Goal: Task Accomplishment & Management: Manage account settings

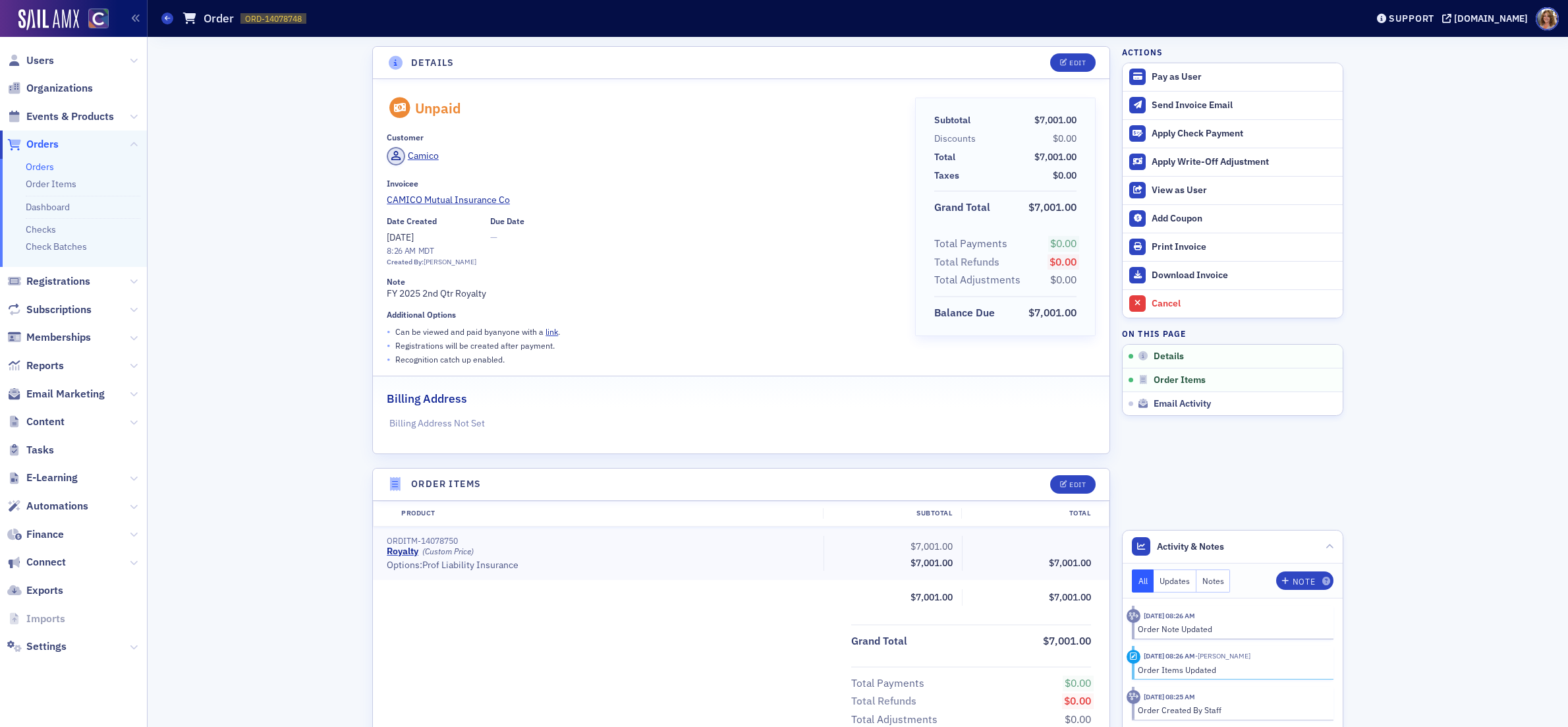
scroll to position [2, 0]
click at [44, 147] on span "Orders" at bounding box center [42, 144] width 32 height 15
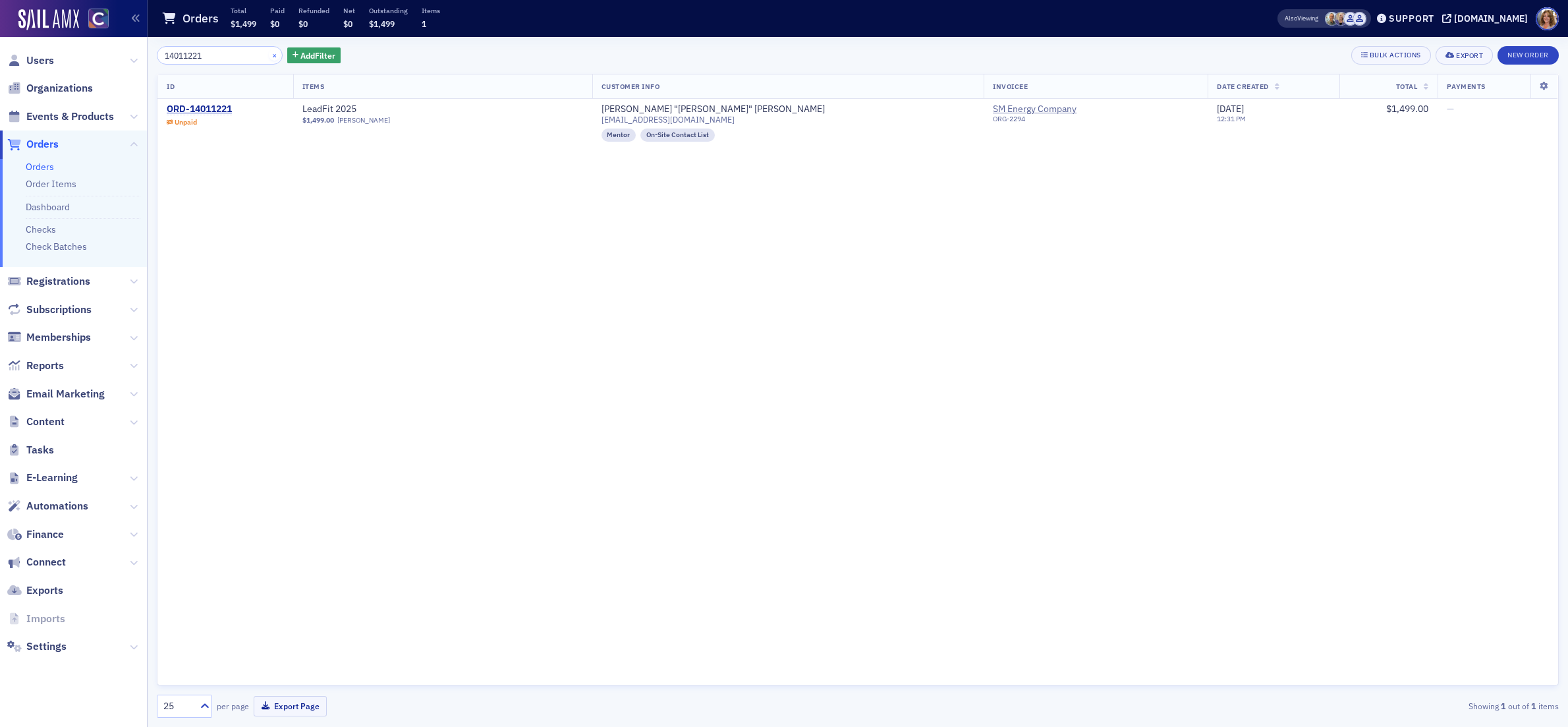
type input "14011221"
click at [269, 56] on button "×" at bounding box center [274, 54] width 12 height 12
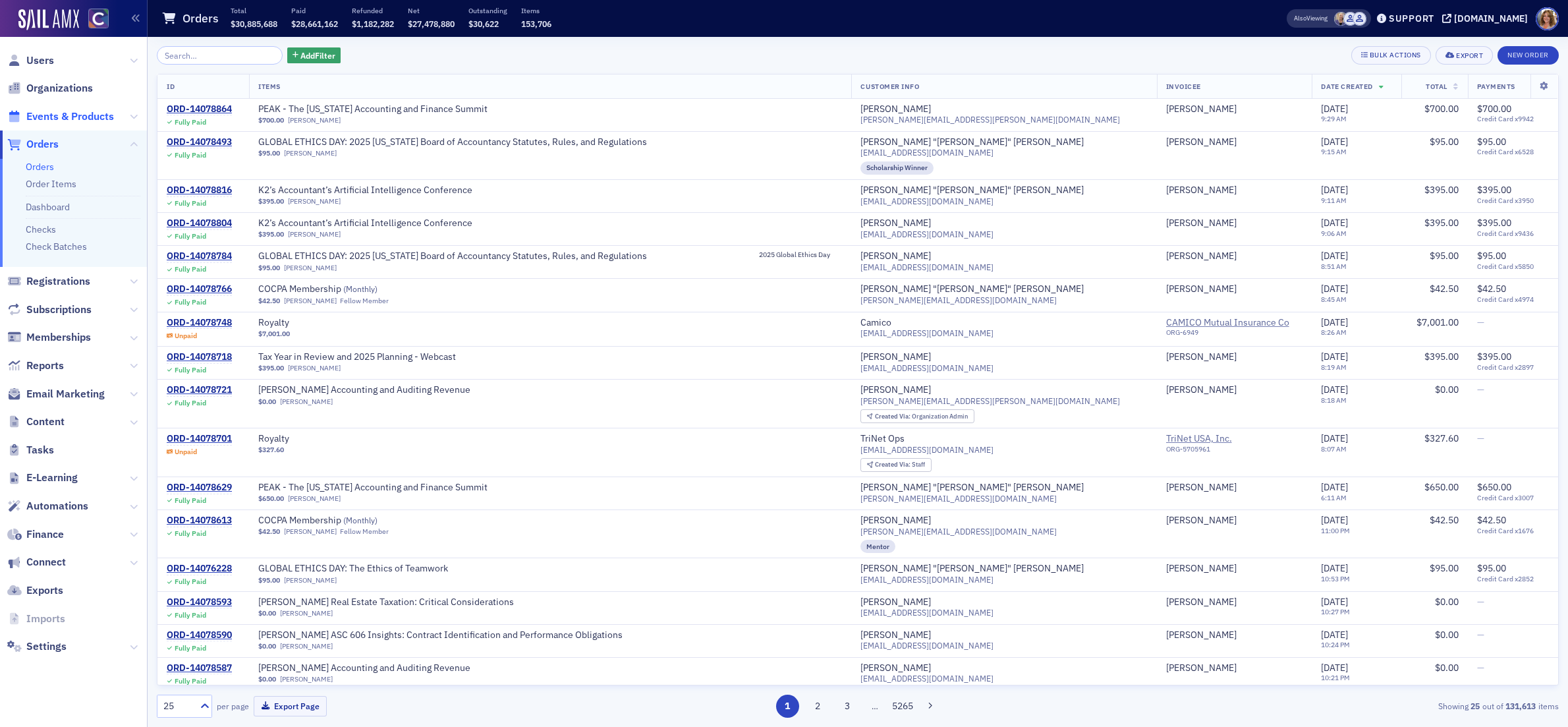
click at [95, 117] on span "Events & Products" at bounding box center [71, 117] width 88 height 15
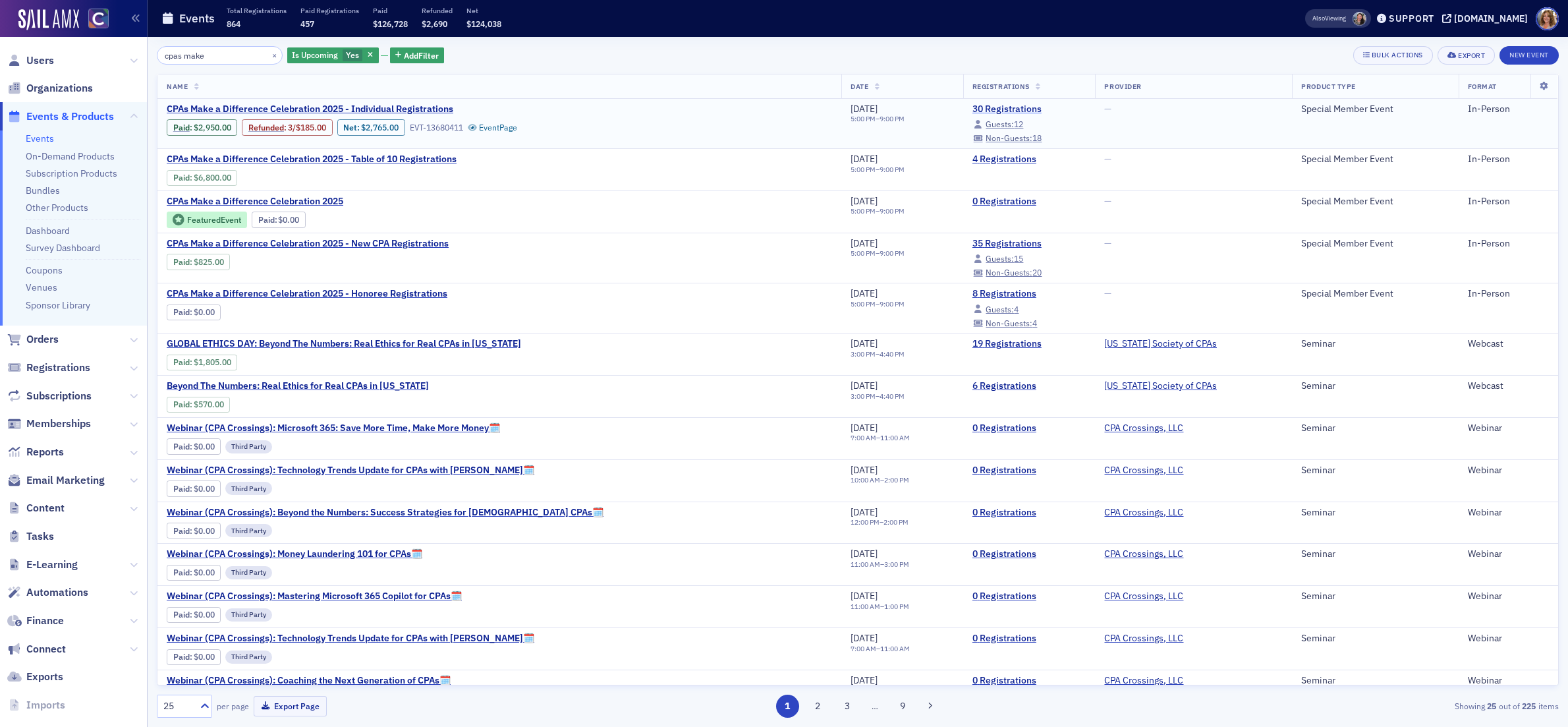
type input "cpas make"
click at [973, 107] on link "30 Registrations" at bounding box center [1029, 109] width 114 height 12
click at [973, 296] on link "8 Registrations" at bounding box center [1029, 294] width 114 height 12
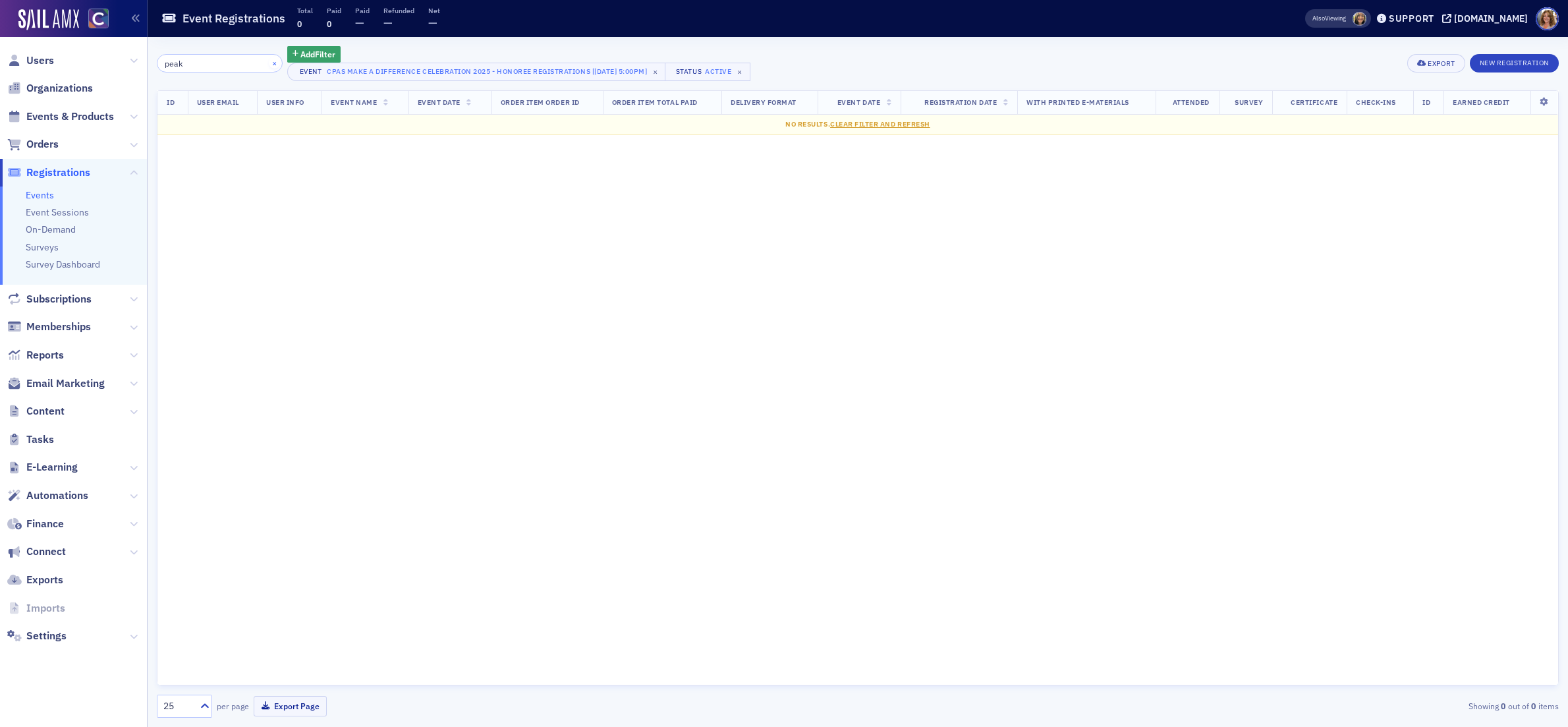
type input "peak"
drag, startPoint x: 257, startPoint y: 61, endPoint x: 205, endPoint y: 43, distance: 55.0
click at [269, 60] on button "×" at bounding box center [274, 62] width 12 height 12
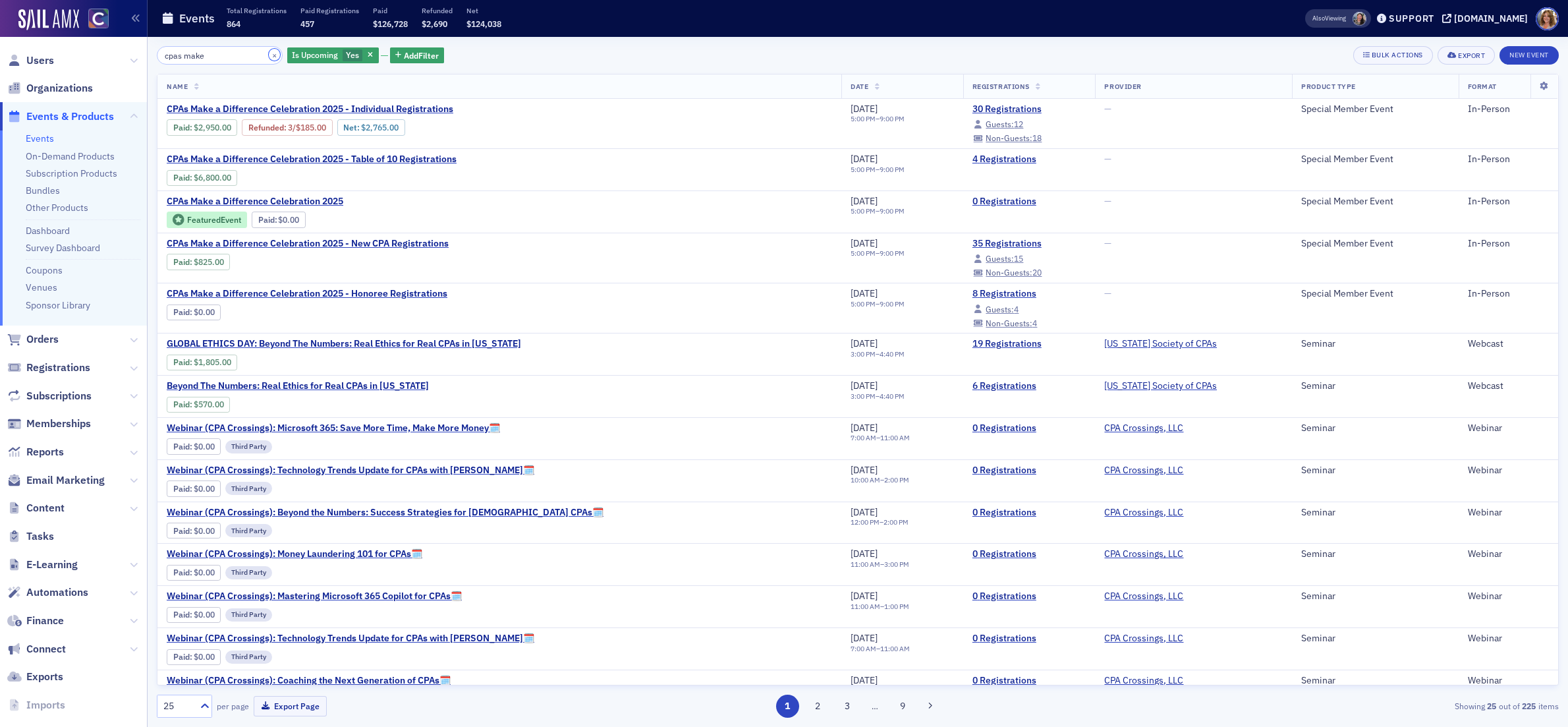
drag, startPoint x: 258, startPoint y: 53, endPoint x: 223, endPoint y: 50, distance: 35.1
click at [269, 53] on button "×" at bounding box center [274, 54] width 12 height 12
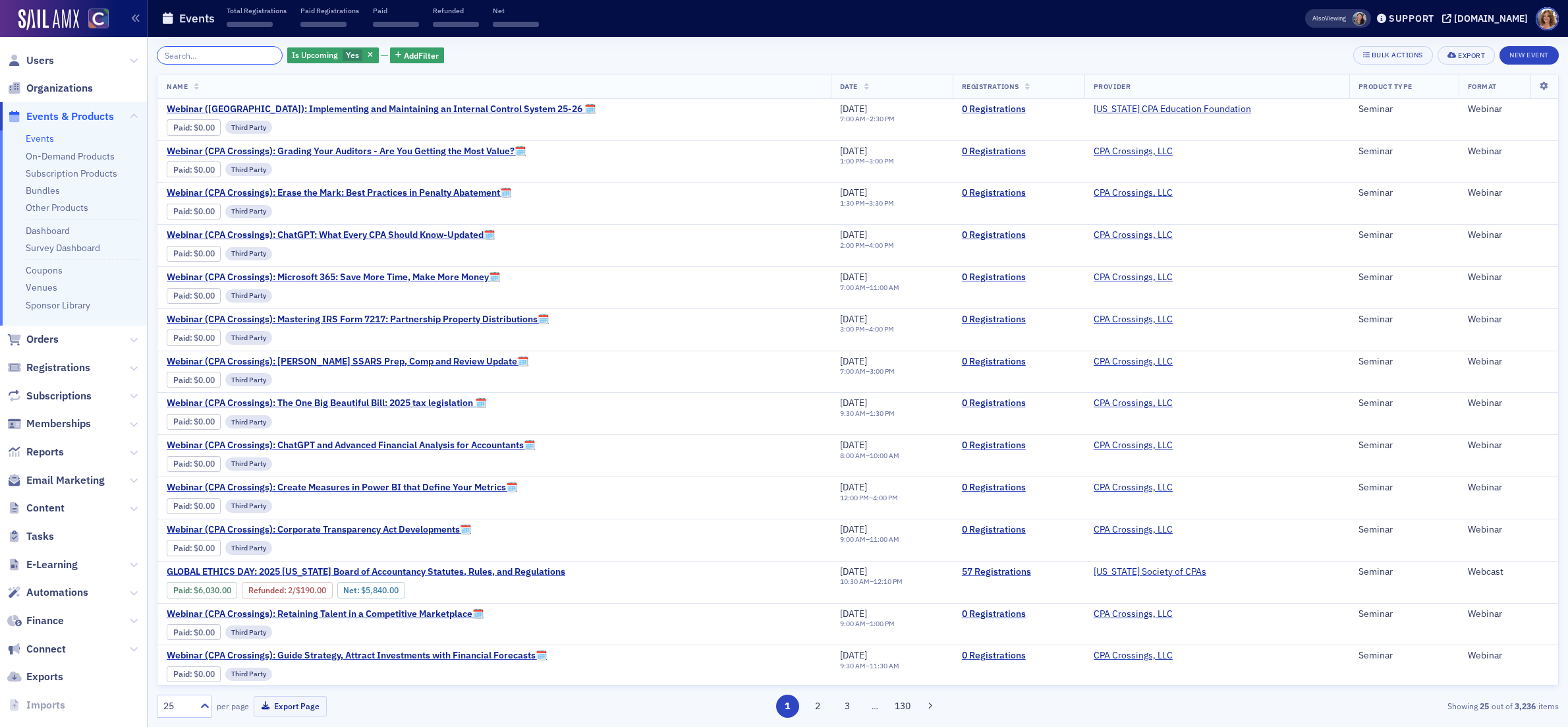
click at [213, 49] on input "search" at bounding box center [219, 55] width 126 height 18
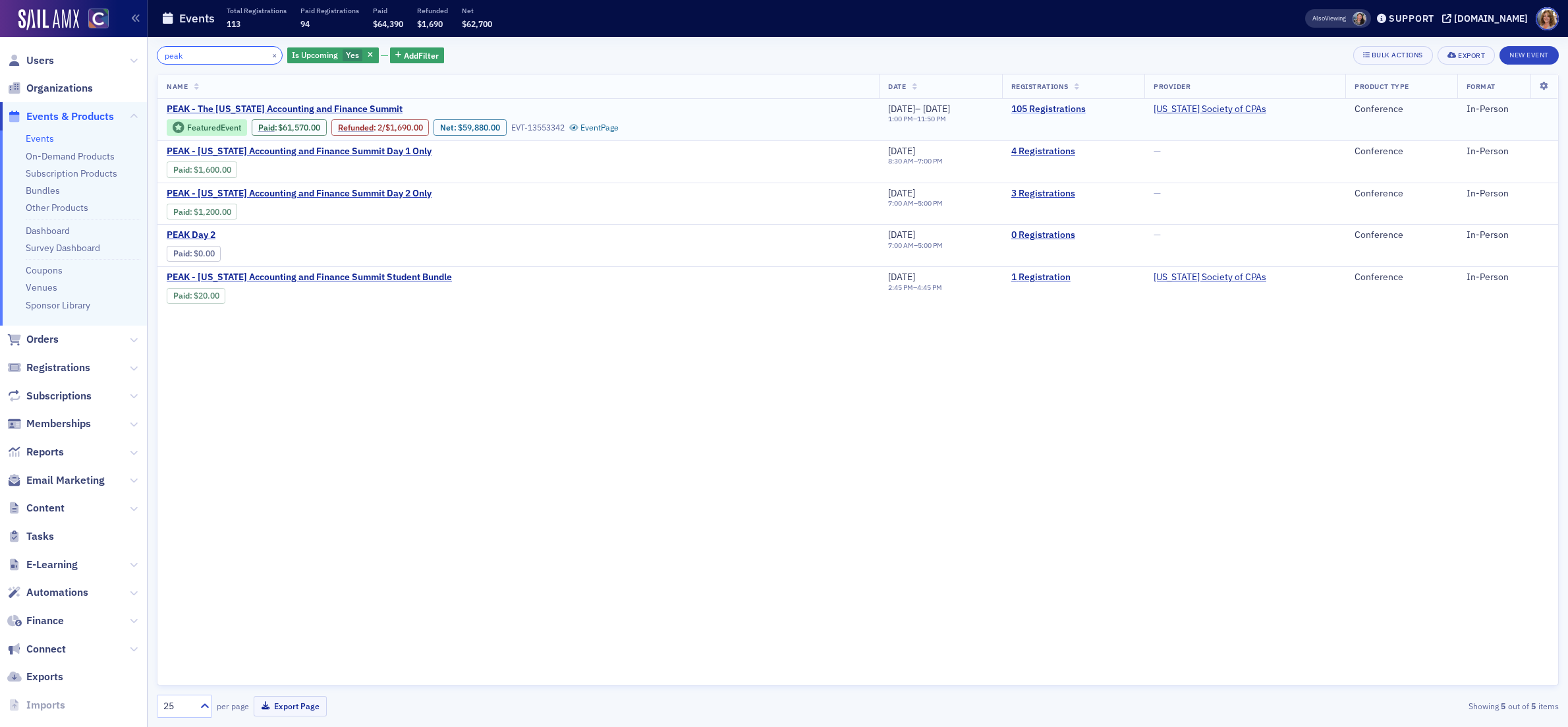
type input "peak"
click at [1079, 106] on link "105 Registrations" at bounding box center [1073, 109] width 124 height 12
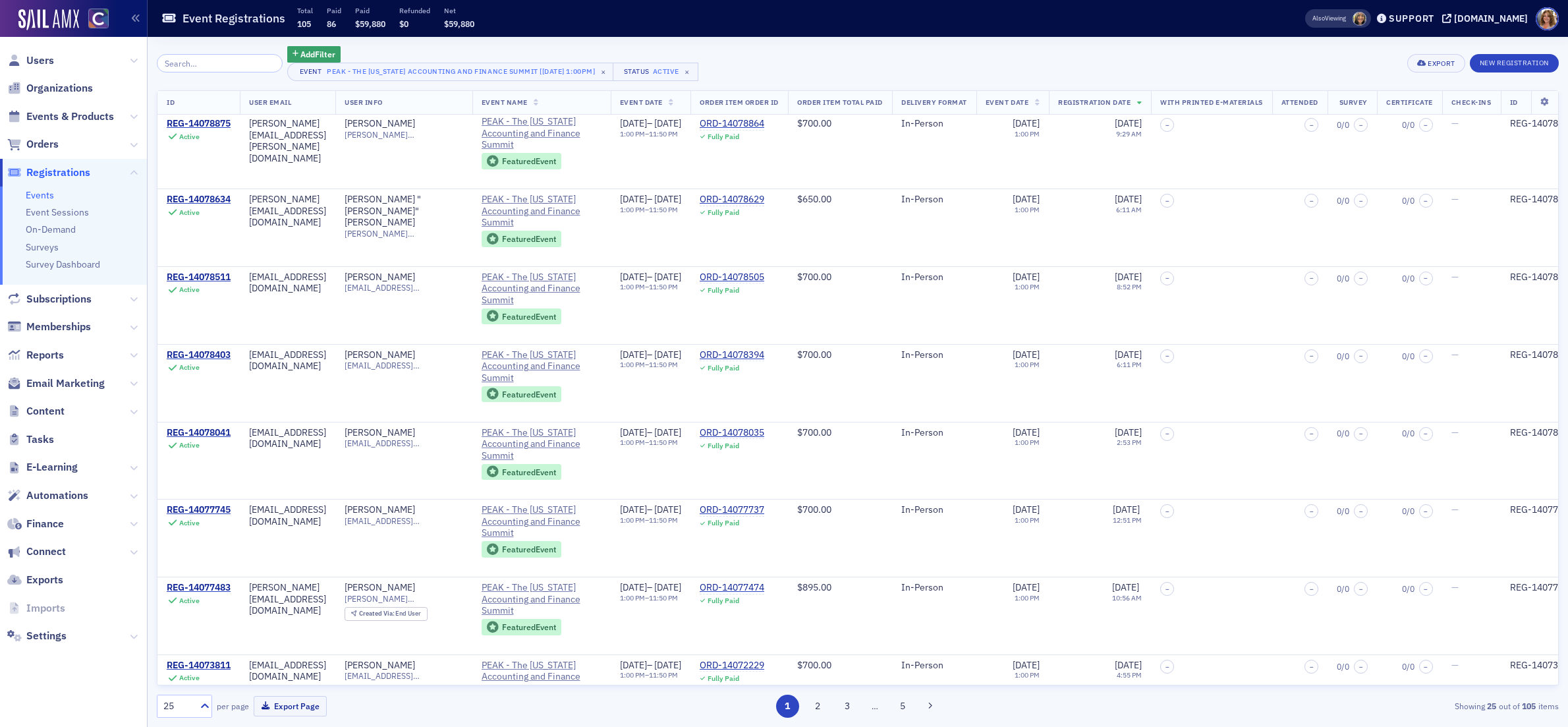
scroll to position [6, 0]
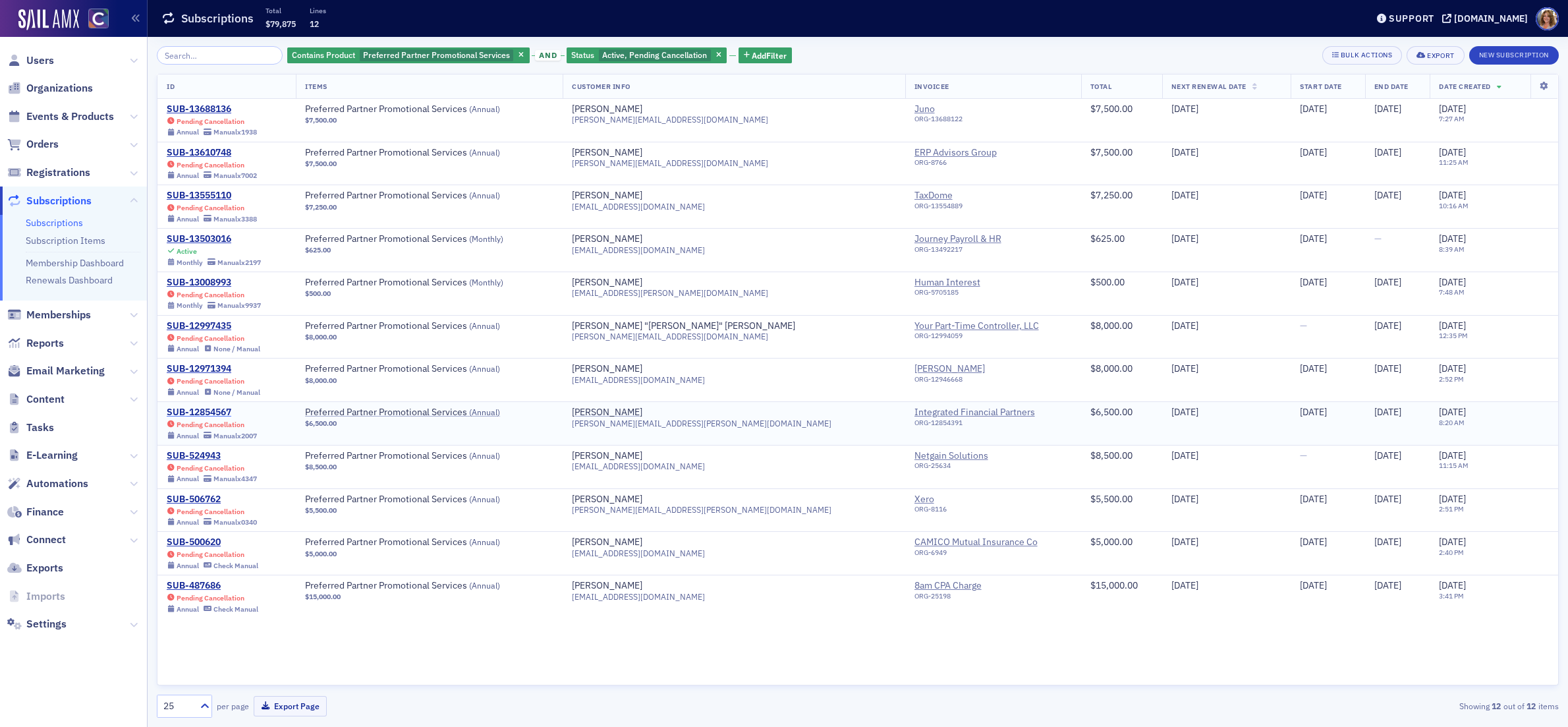
click at [193, 415] on div "SUB-12854567" at bounding box center [212, 412] width 90 height 12
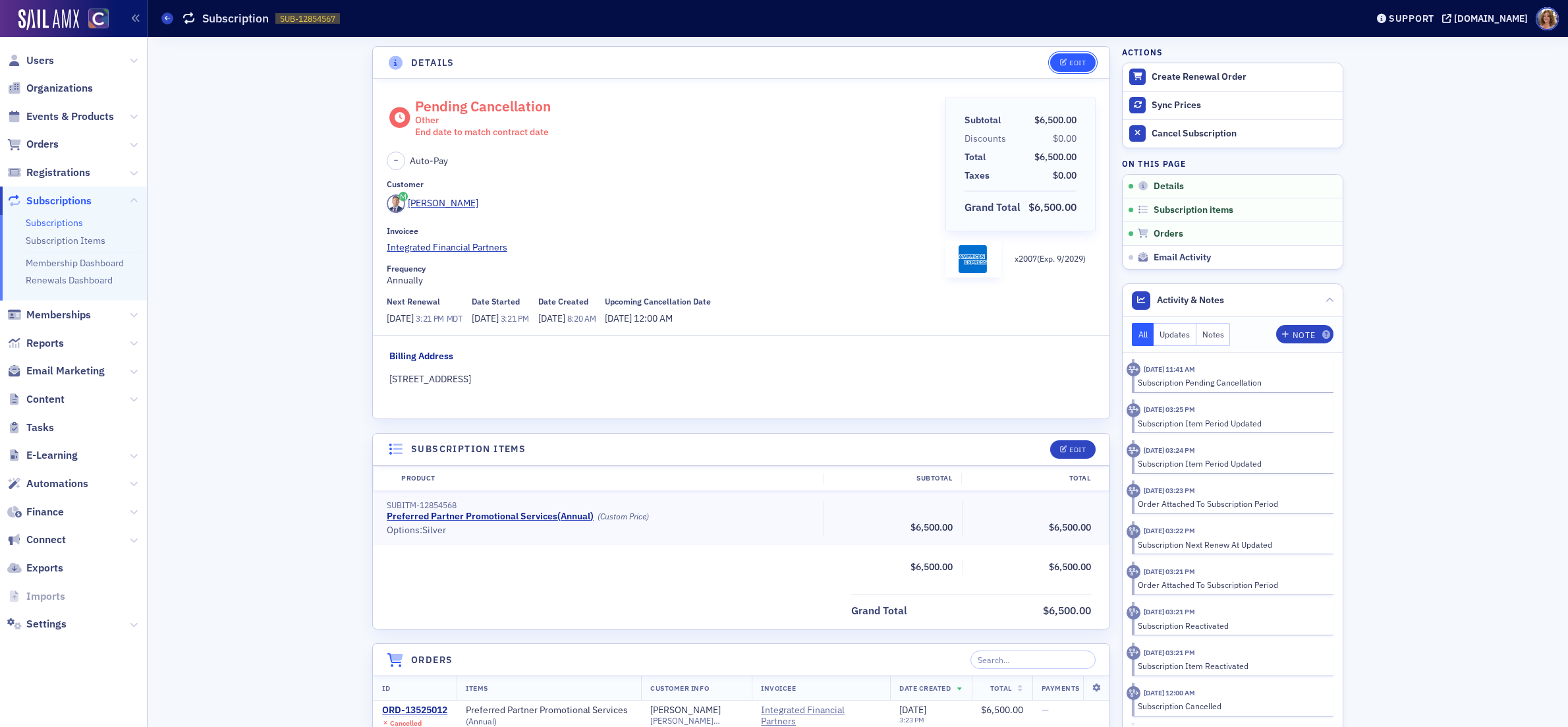
click at [1078, 60] on div "Edit" at bounding box center [1078, 63] width 17 height 7
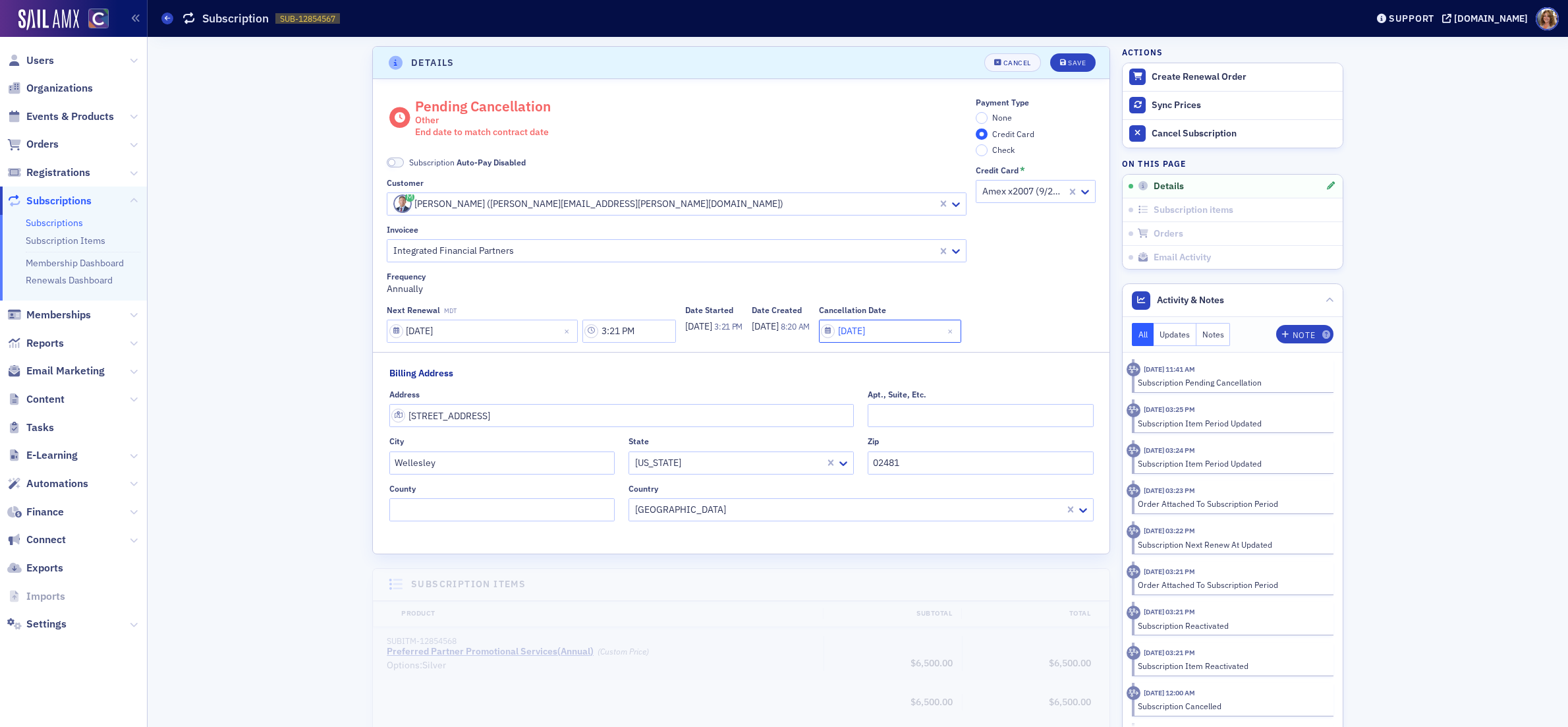
select select "9"
click at [819, 342] on input "[DATE]" at bounding box center [890, 330] width 142 height 23
click at [512, 422] on select "2025 2026 2027 2028 2029 2030 2031 2032 2033 2034 2035 2036 2037 2038 2039 2040…" at bounding box center [497, 422] width 52 height 25
select select "2026"
click at [472, 410] on select "2025 2026 2027 2028 2029 2030 2031 2032 2033 2034 2035 2036 2037 2038 2039 2040…" at bounding box center [497, 422] width 52 height 25
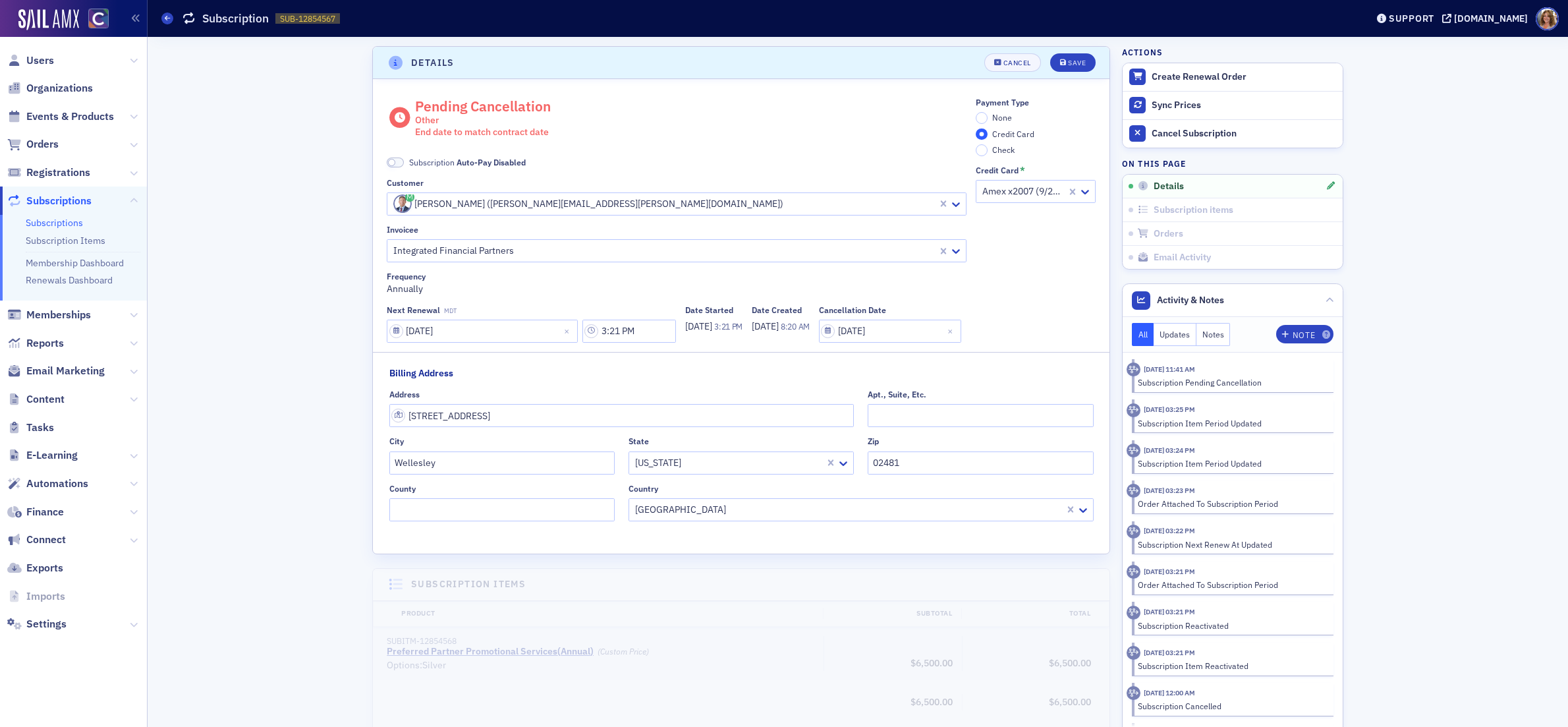
click at [591, 342] on div "Next Renewal MDT [DATE] 3:21 PM Date Started [DATE] 3:21 PM Date Created [DATE]…" at bounding box center [677, 324] width 580 height 38
select select "9"
click at [819, 342] on input "[DATE]" at bounding box center [890, 330] width 142 height 23
click at [511, 422] on select "2025 2026 2027 2028 2029 2030 2031 2032 2033 2034 2035 2036 2037 2038 2039 2040…" at bounding box center [497, 422] width 52 height 25
select select "2026"
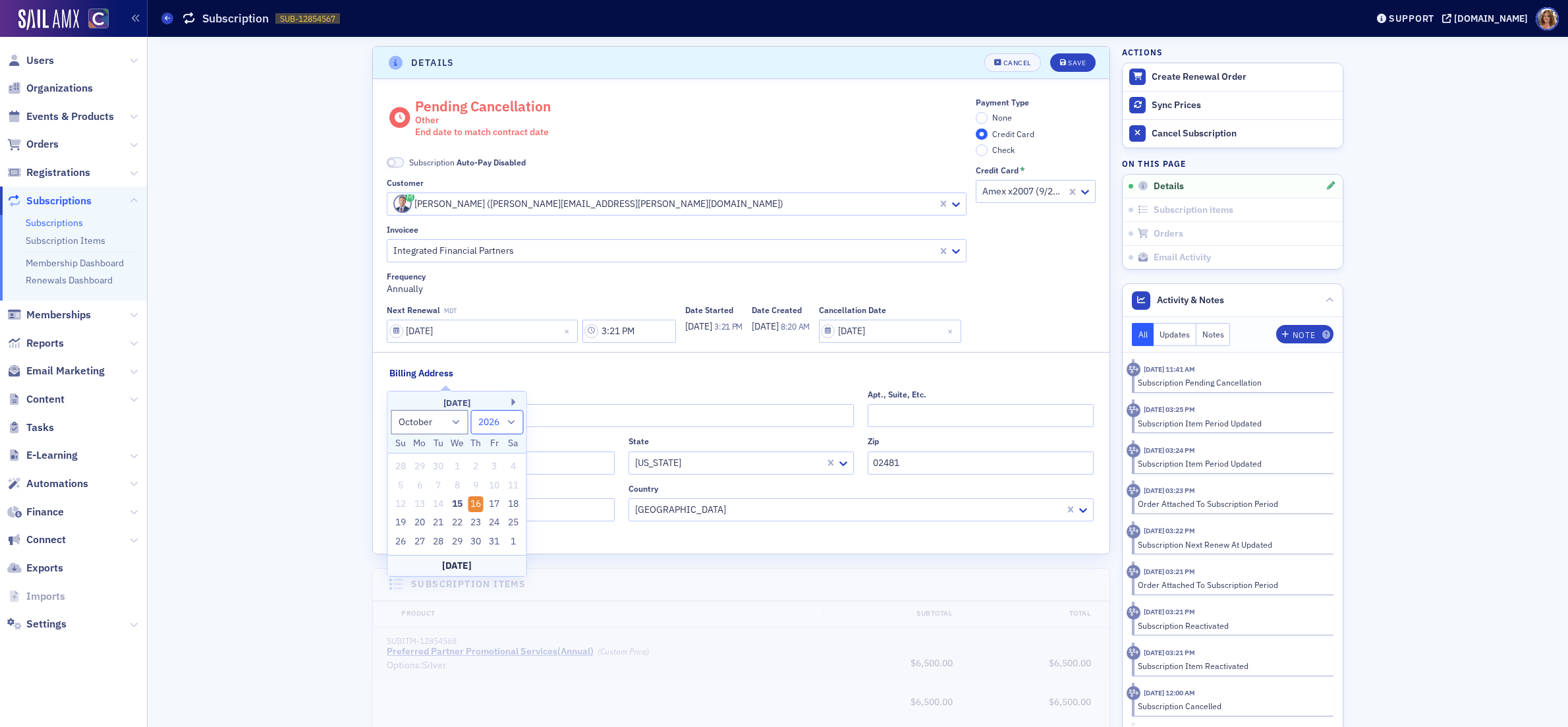
click at [472, 410] on select "2025 2026 2027 2028 2029 2030 2031 2032 2033 2034 2035 2036 2037 2038 2039 2040…" at bounding box center [497, 422] width 52 height 25
click at [495, 506] on div "16" at bounding box center [495, 504] width 16 height 16
type input "[DATE]"
click at [588, 342] on div "Next Renewal MDT [DATE] 3:21 PM Date Started [DATE] 3:21 PM Date Created [DATE]…" at bounding box center [677, 324] width 580 height 38
click at [1078, 64] on div "Save" at bounding box center [1076, 63] width 17 height 7
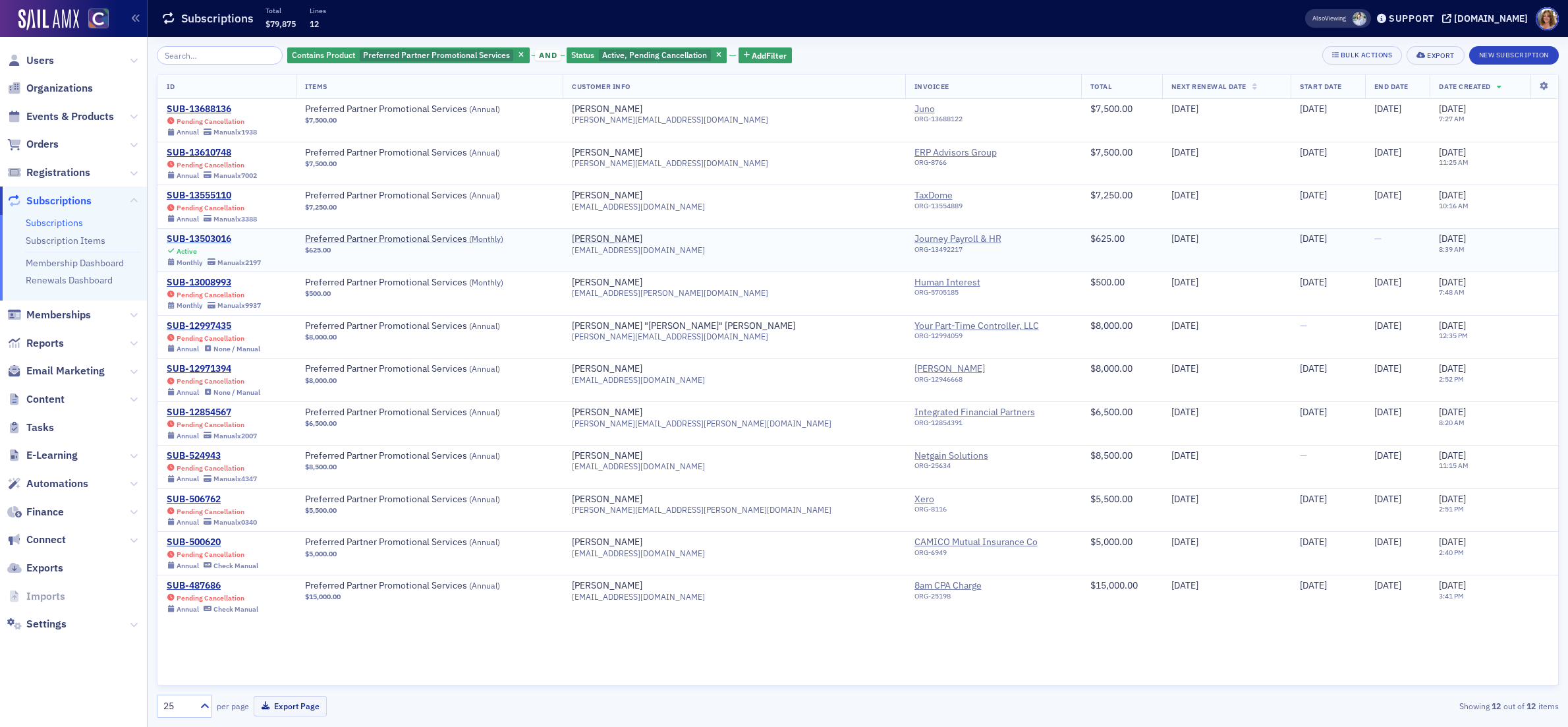
click at [206, 238] on div "SUB-13503016" at bounding box center [214, 239] width 95 height 12
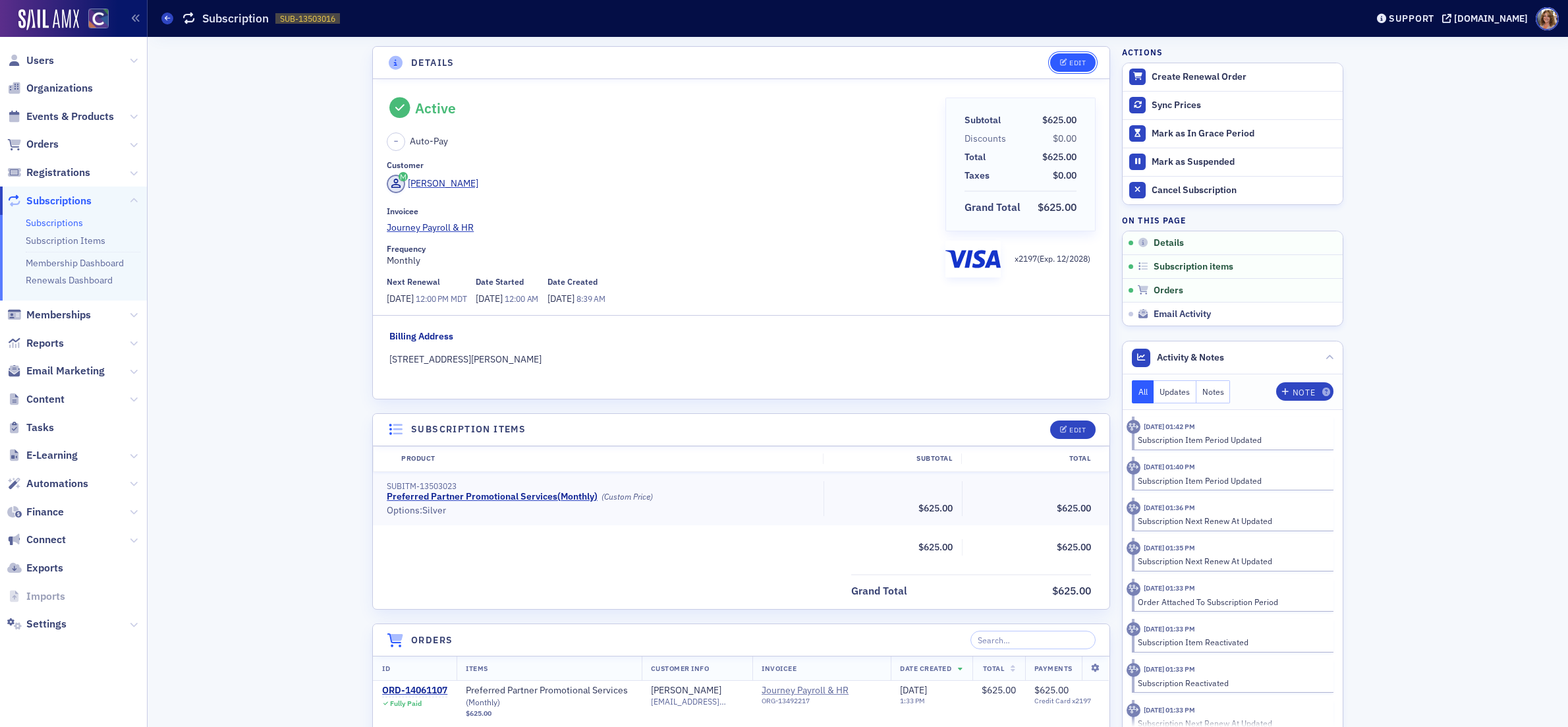
click at [1077, 62] on div "Edit" at bounding box center [1078, 63] width 17 height 7
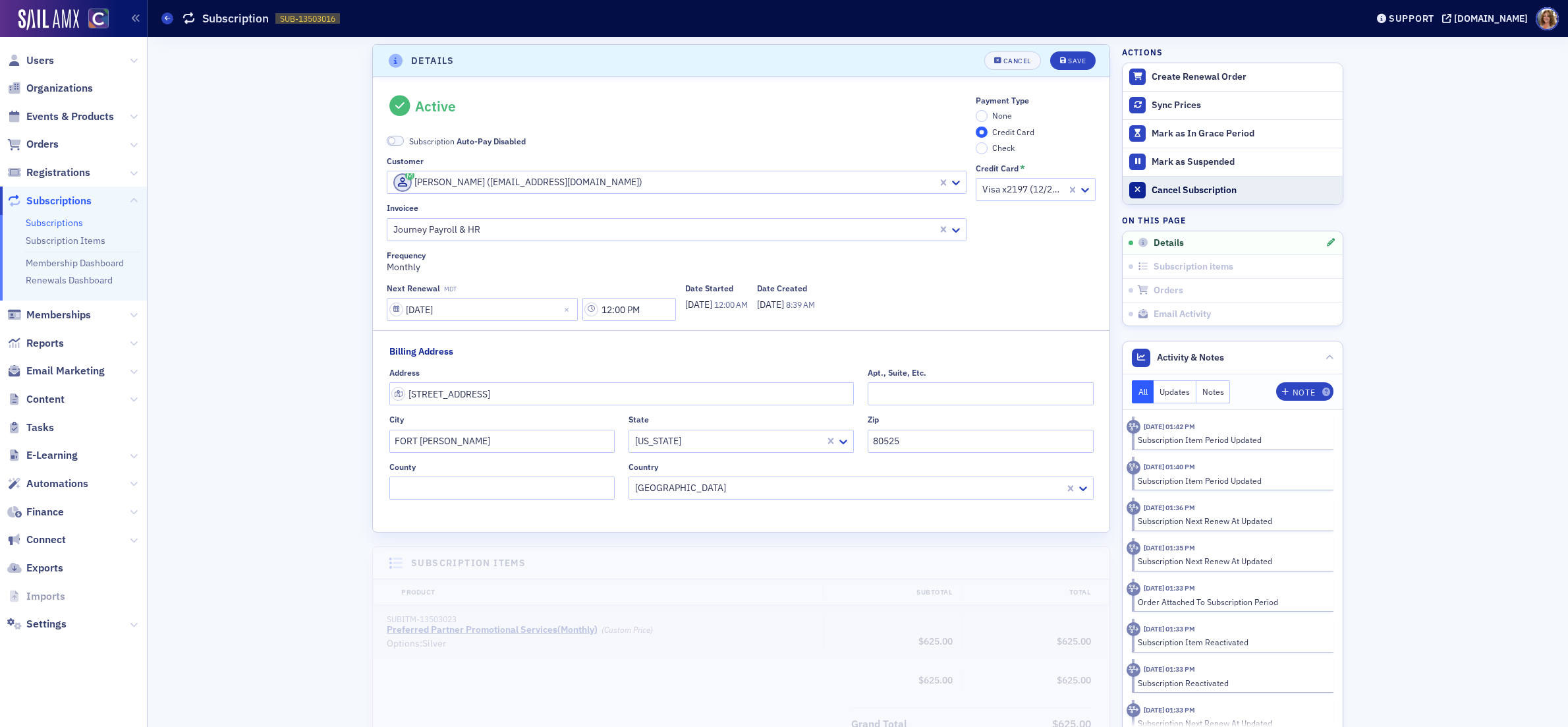
click at [1179, 191] on div "Cancel Subscription" at bounding box center [1243, 190] width 184 height 12
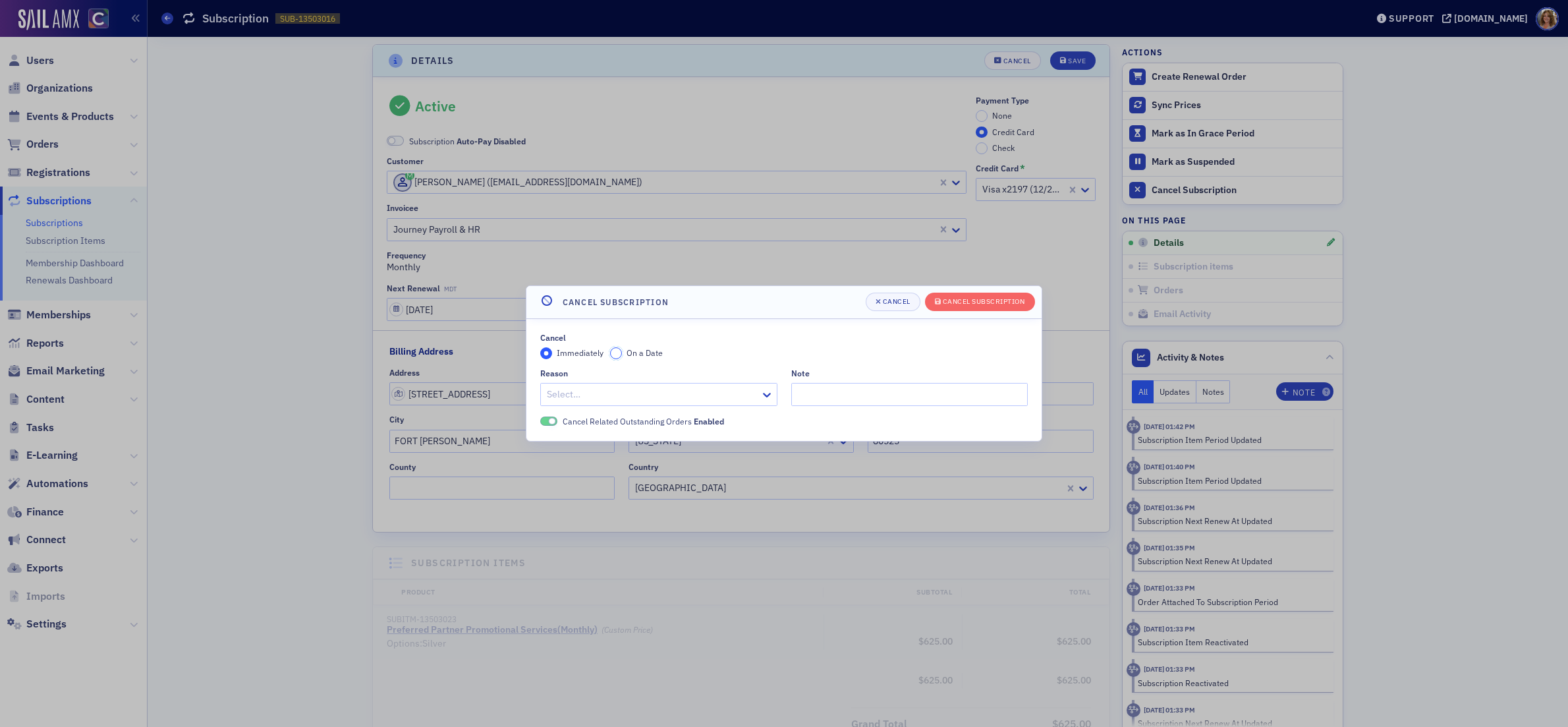
click at [617, 352] on input "On a Date" at bounding box center [616, 352] width 12 height 12
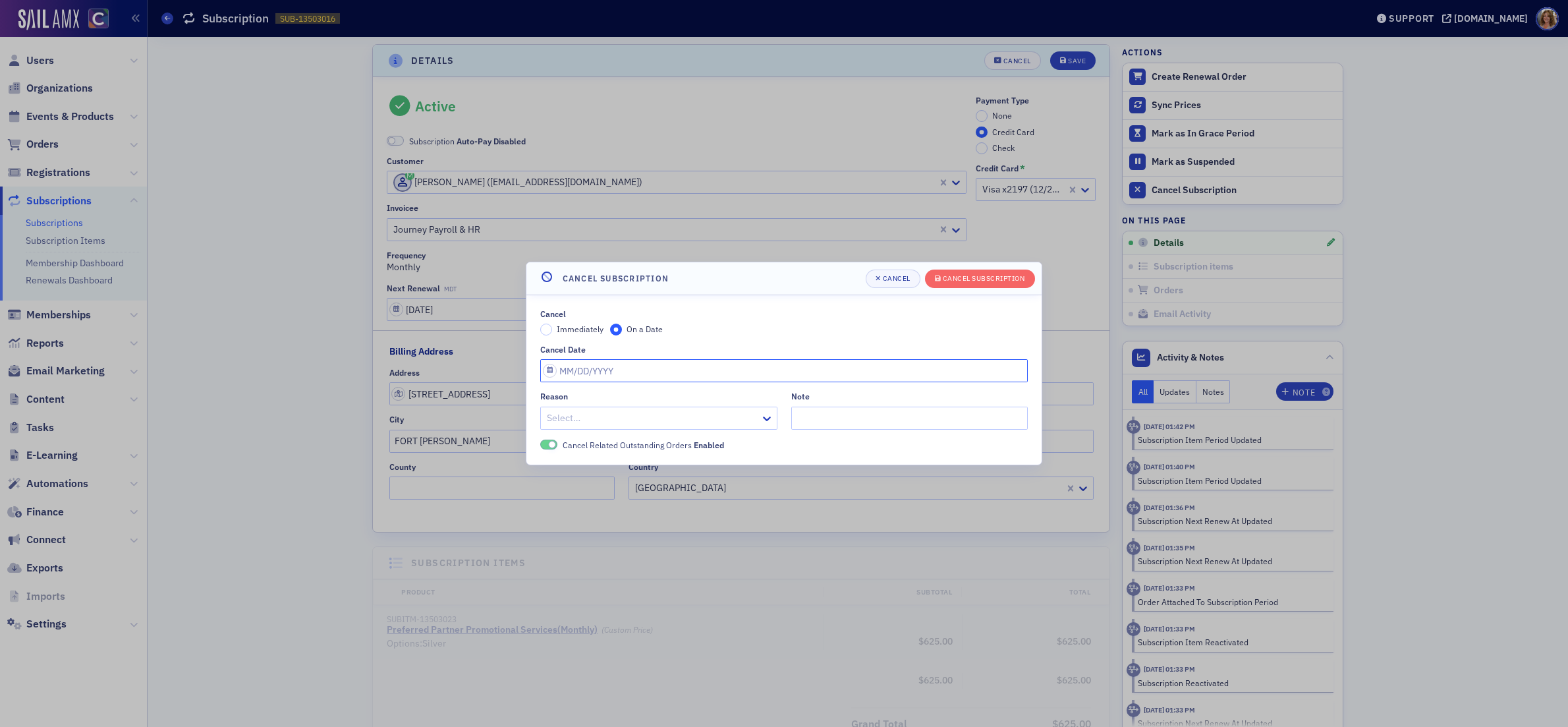
click at [614, 374] on input "Cancel Date" at bounding box center [784, 370] width 487 height 23
select select "9"
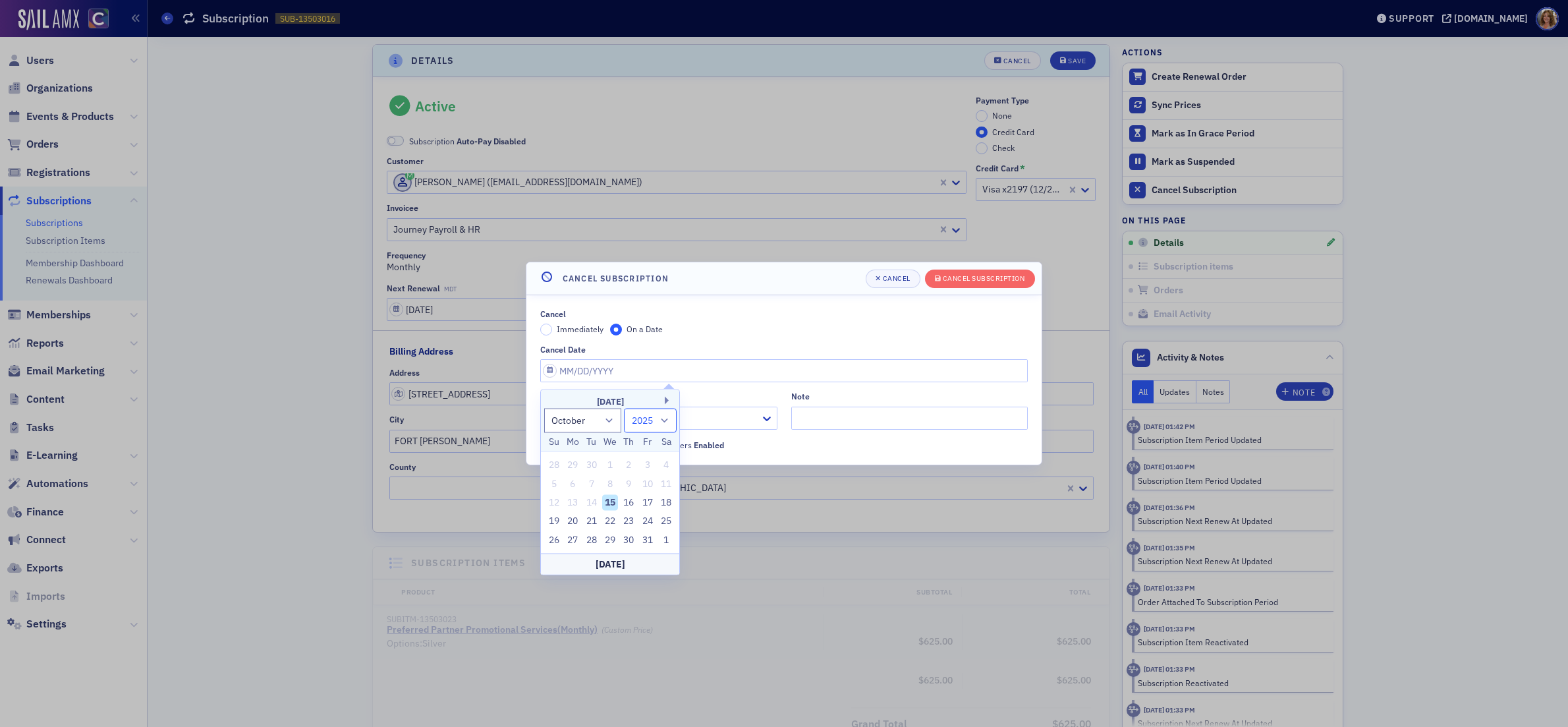
click at [663, 419] on select "2025 2026 2027 2028 2029 2030 2031 2032 2033 2034 2035 2036 2037 2038 2039 2040…" at bounding box center [650, 420] width 52 height 25
select select "2026"
click at [624, 408] on select "2025 2026 2027 2028 2029 2030 2031 2032 2033 2034 2035 2036 2037 2038 2039 2040…" at bounding box center [650, 420] width 52 height 25
click at [608, 419] on select "January February March April May June July August September October November De…" at bounding box center [583, 420] width 78 height 25
select select "8"
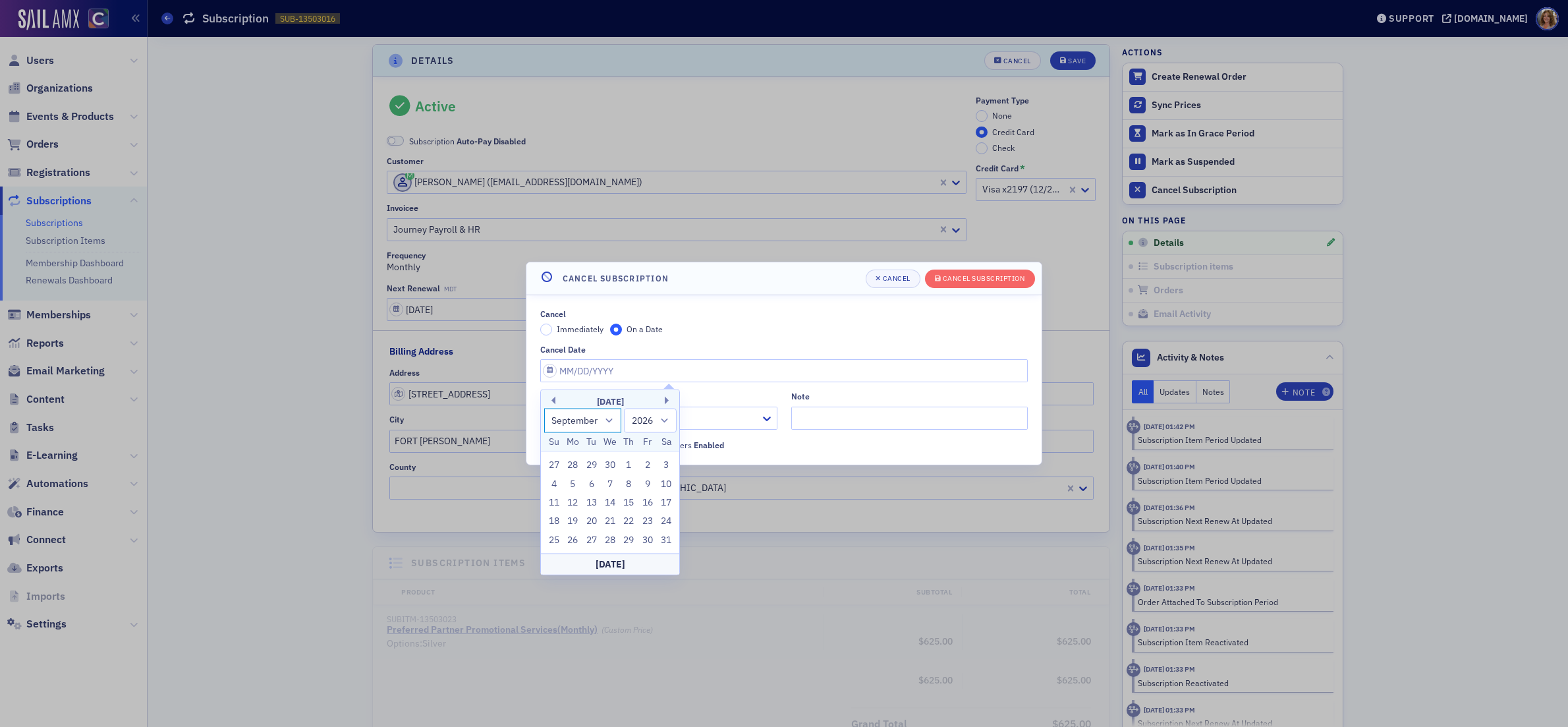
click at [544, 408] on select "January February March April May June July August September October November De…" at bounding box center [583, 420] width 78 height 25
click at [612, 542] on div "30" at bounding box center [609, 540] width 16 height 16
type input "[DATE]"
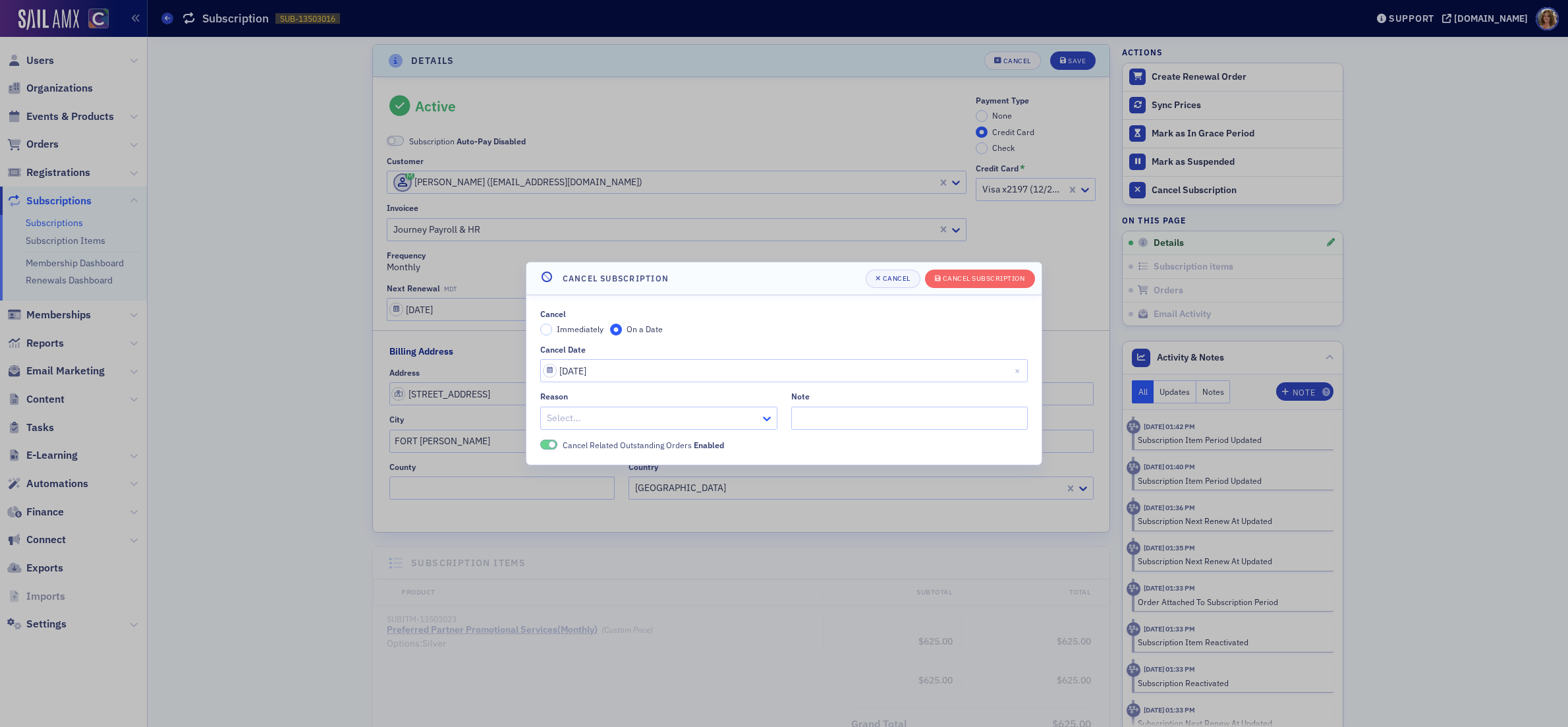
click at [766, 418] on icon at bounding box center [767, 419] width 13 height 13
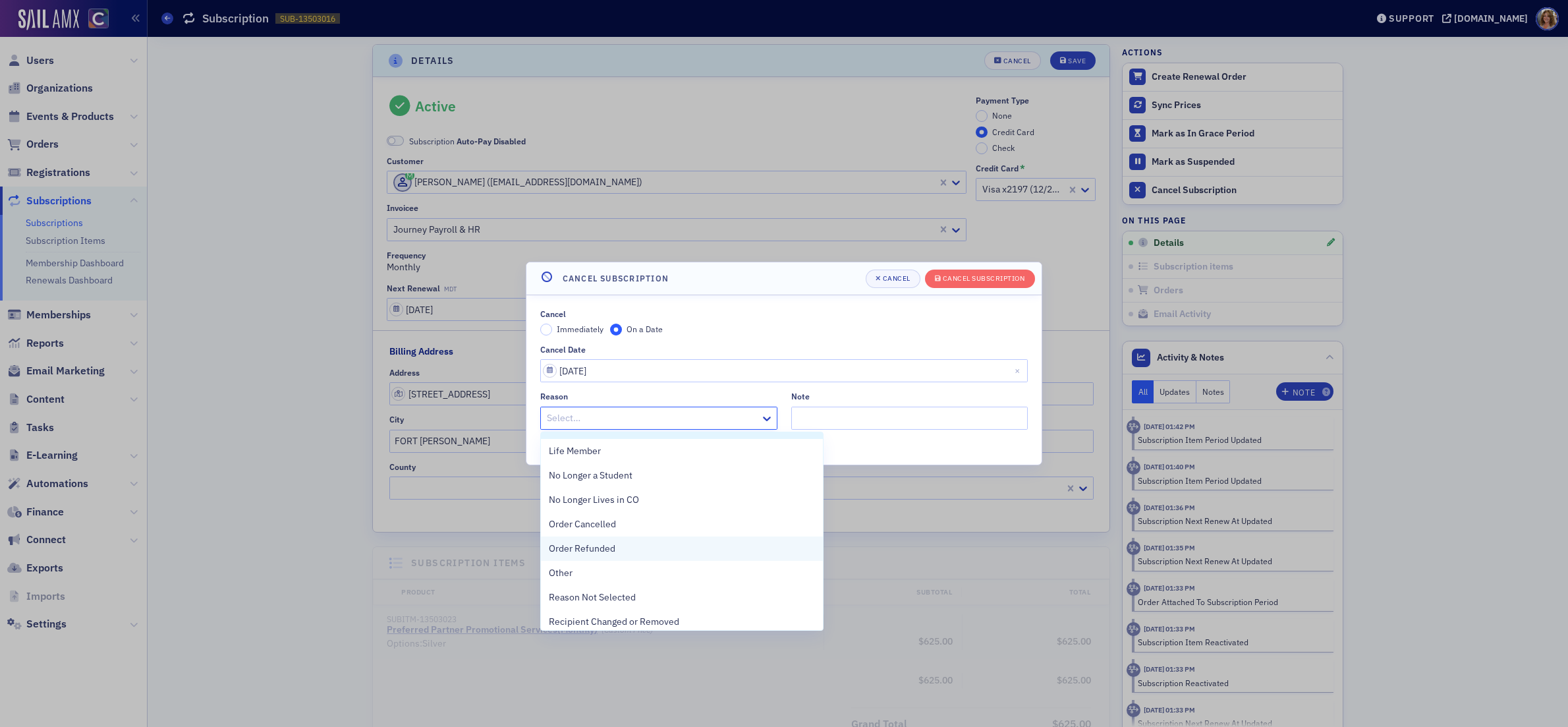
scroll to position [416, 0]
click at [581, 567] on div "Other" at bounding box center [682, 567] width 266 height 14
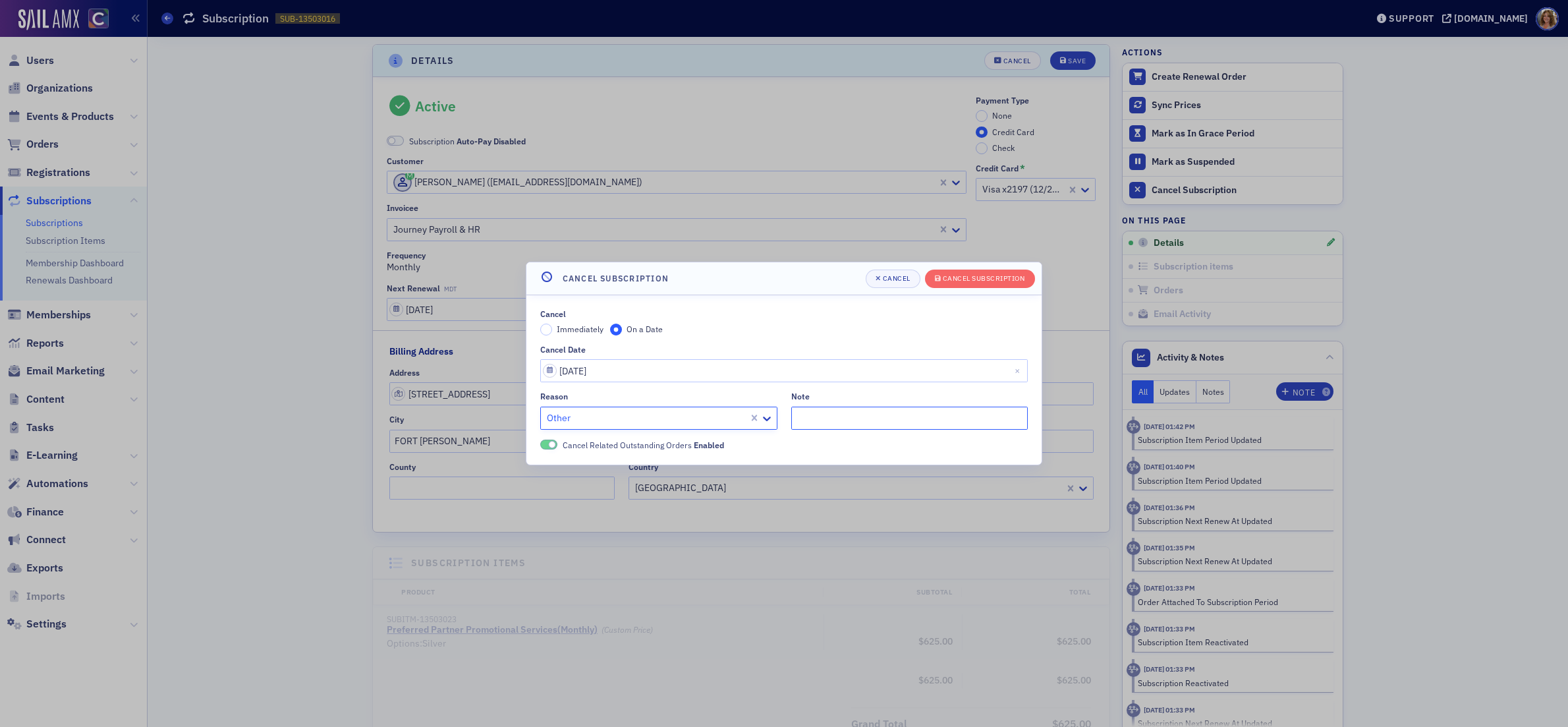
click at [828, 419] on input "Note" at bounding box center [910, 418] width 238 height 23
type input "End date to match contract date"
click at [962, 278] on div "Cancel Subscription" at bounding box center [984, 278] width 83 height 7
